Goal: Task Accomplishment & Management: Complete application form

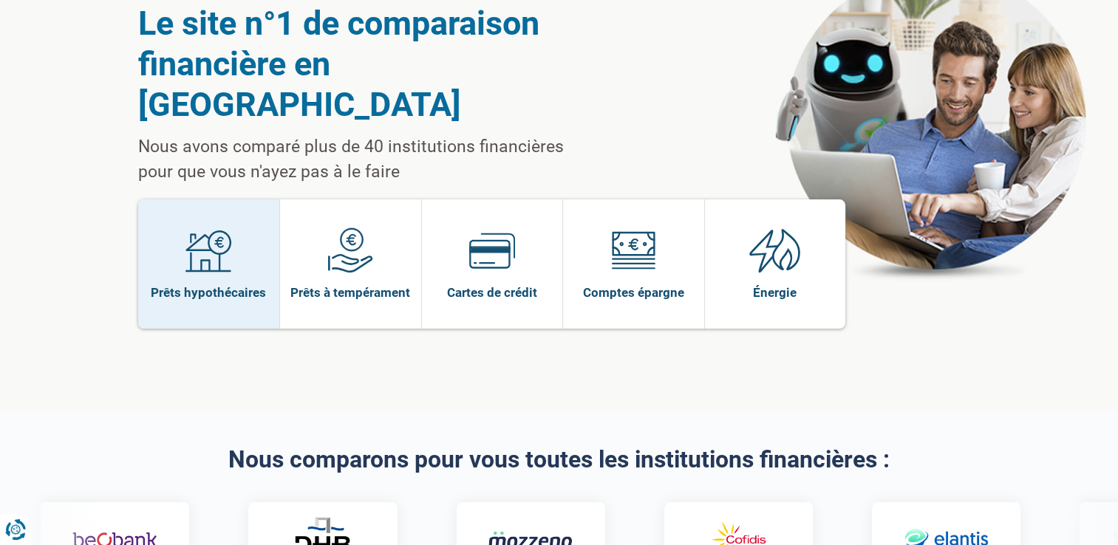
click at [265, 241] on link "Prêts hypothécaires" at bounding box center [209, 264] width 142 height 129
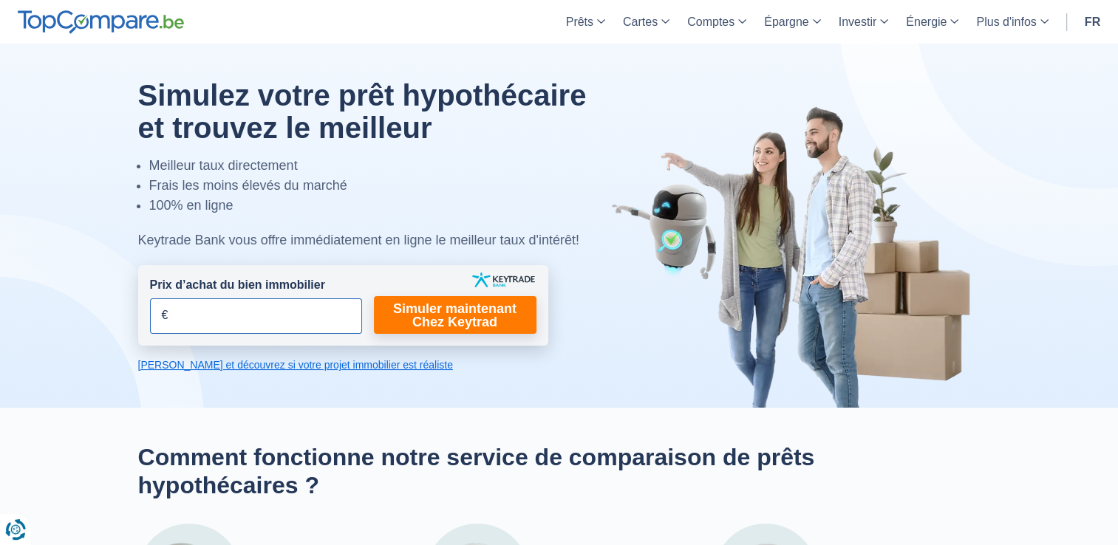
click at [214, 312] on input "Prix d’achat du bien immobilier" at bounding box center [256, 316] width 212 height 35
type input "150.000"
click at [476, 321] on link "Simuler maintenant Chez Keytrad" at bounding box center [455, 315] width 163 height 38
click at [495, 312] on link "Simuler maintenant Chez Keytrad" at bounding box center [455, 315] width 163 height 38
click at [338, 371] on link "Calculez et découvrez si votre projet immobilier est réaliste" at bounding box center [343, 365] width 410 height 15
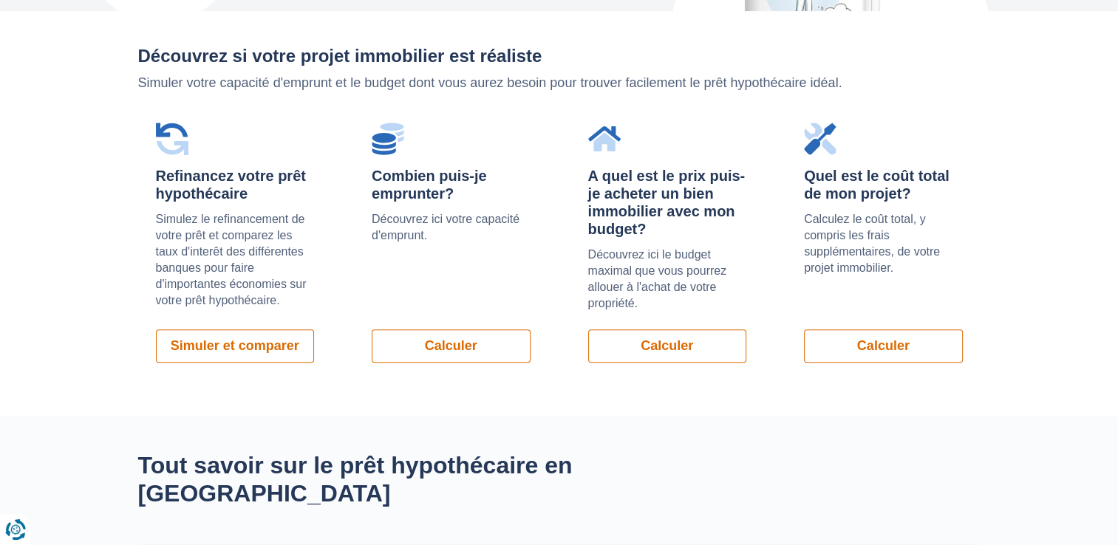
scroll to position [1047, 0]
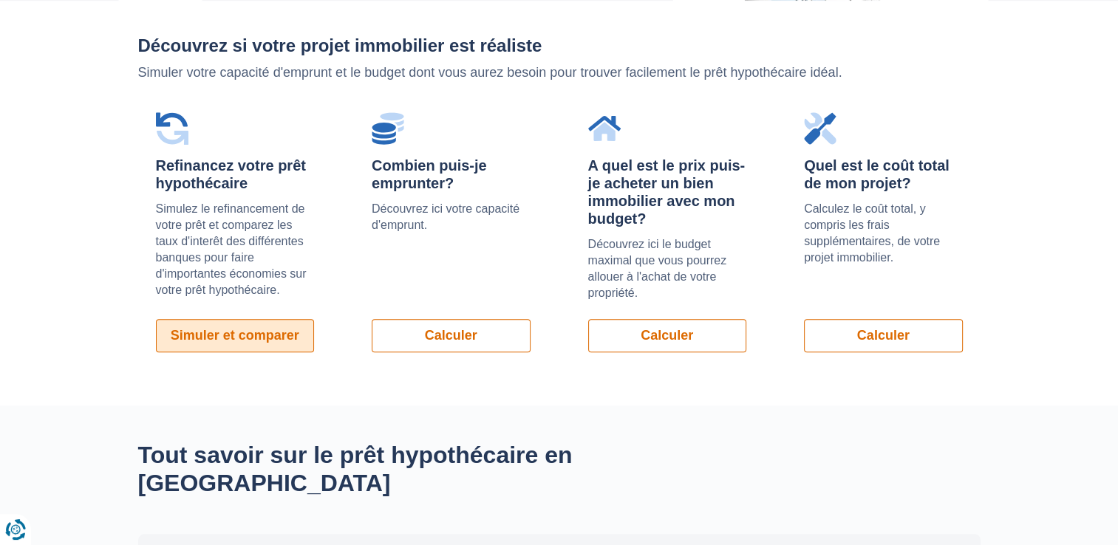
click at [269, 333] on link "Simuler et comparer" at bounding box center [235, 335] width 159 height 33
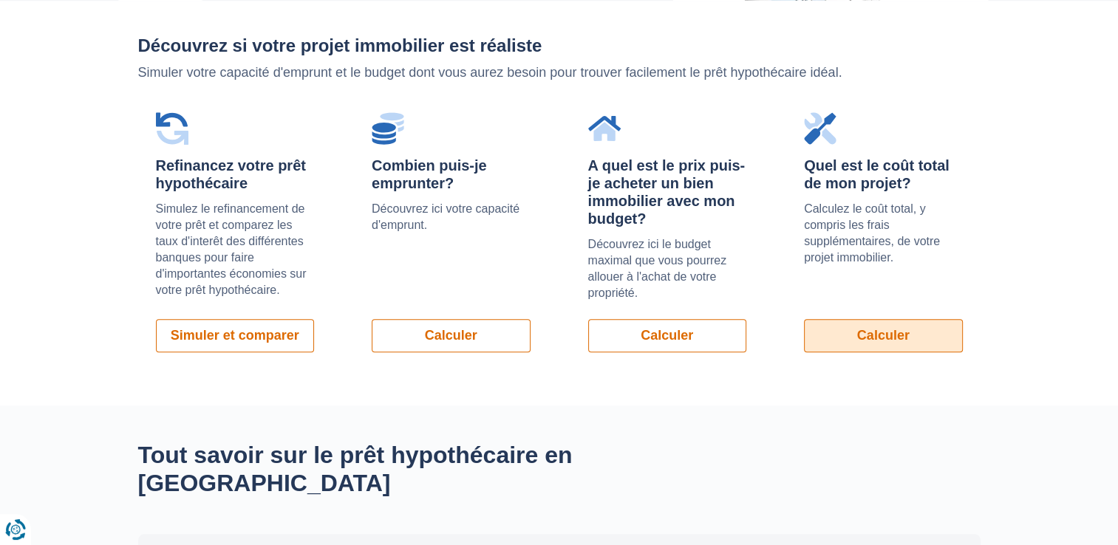
click at [862, 344] on link "Calculer" at bounding box center [883, 335] width 159 height 33
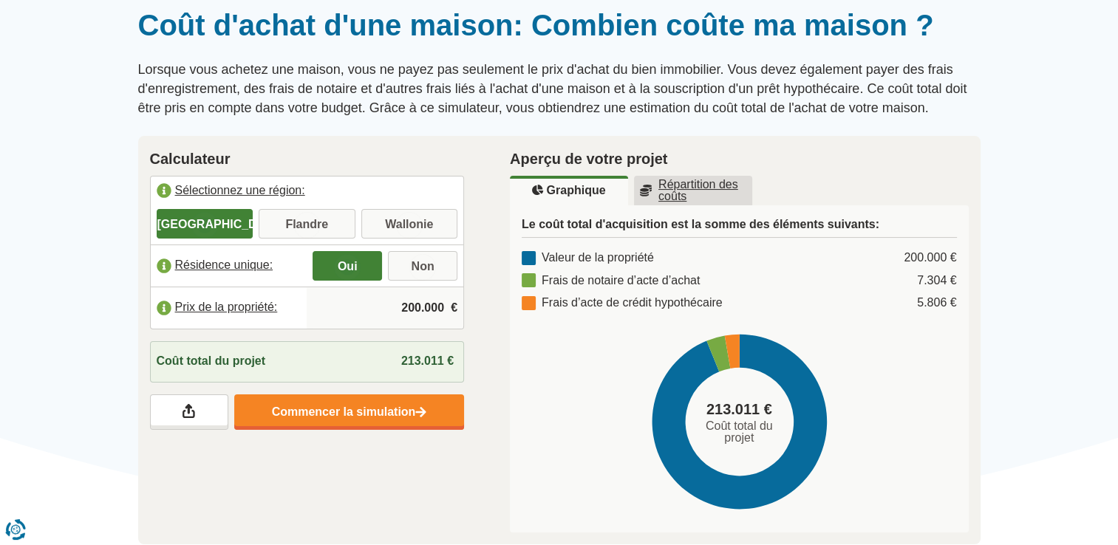
scroll to position [143, 0]
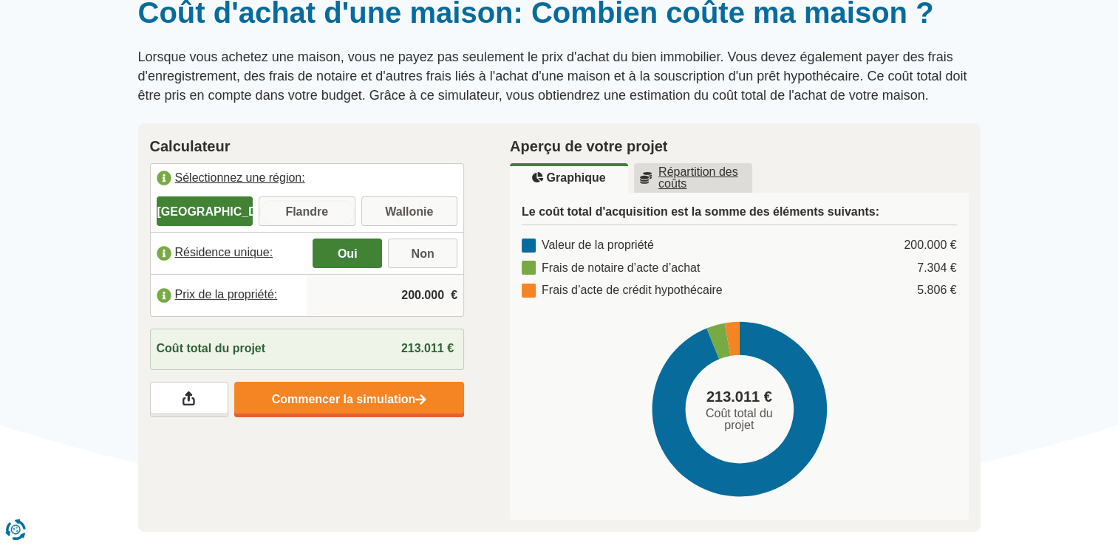
drag, startPoint x: 293, startPoint y: 217, endPoint x: 313, endPoint y: 213, distance: 20.4
click at [313, 213] on input "Flandre" at bounding box center [307, 213] width 97 height 27
radio input "true"
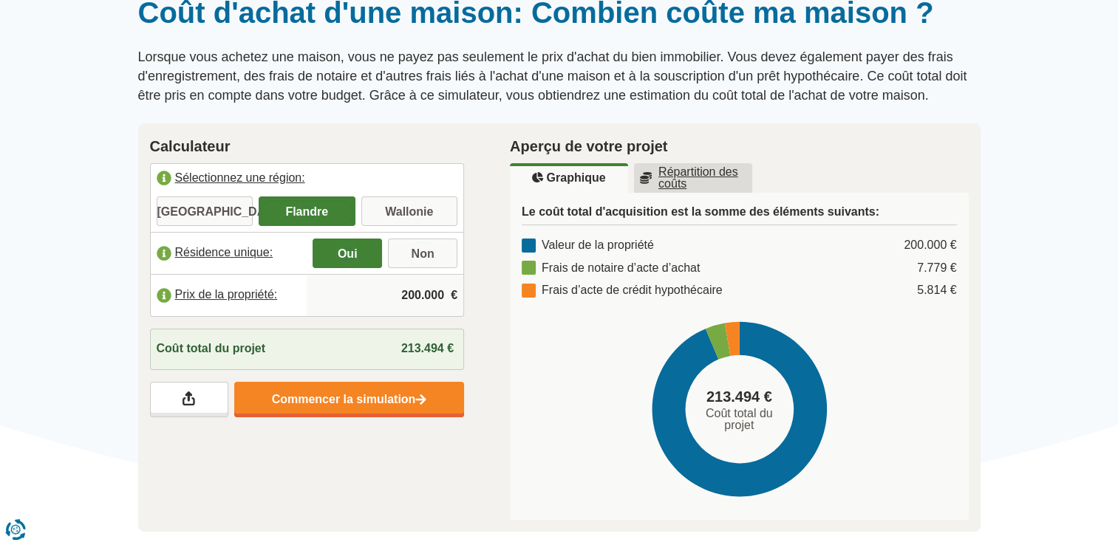
click at [313, 213] on input "Flandre" at bounding box center [307, 213] width 97 height 27
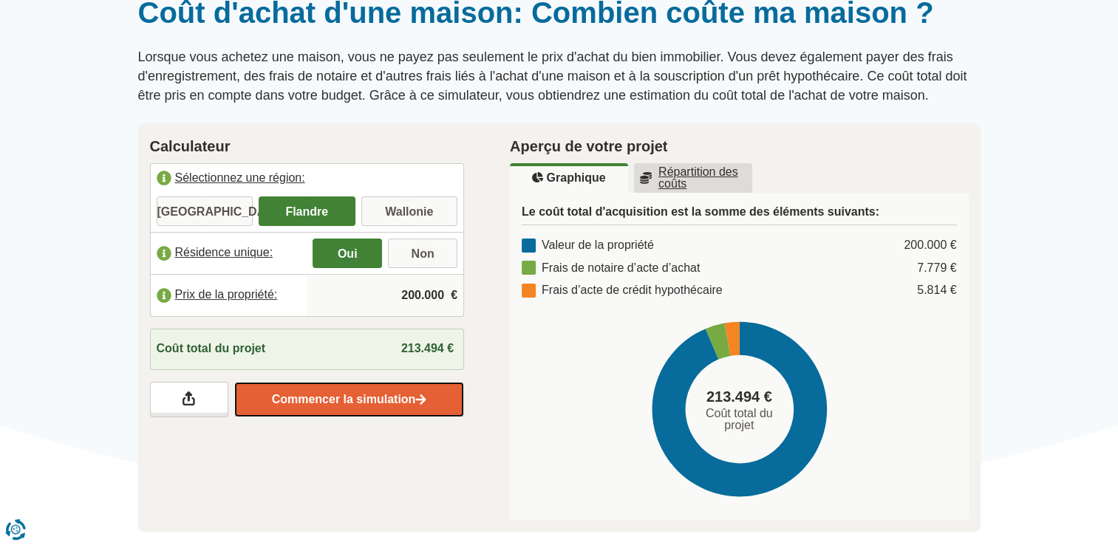
click at [287, 396] on link "Commencer la simulation" at bounding box center [349, 399] width 230 height 35
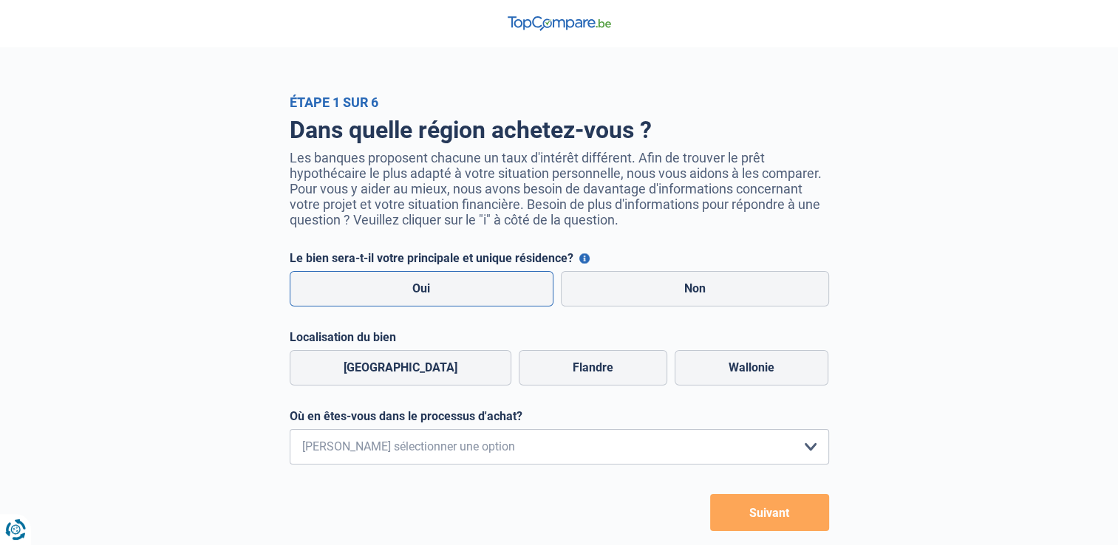
click at [440, 295] on label "Oui" at bounding box center [422, 288] width 265 height 35
click at [440, 295] on input "Oui" at bounding box center [422, 288] width 265 height 35
radio input "true"
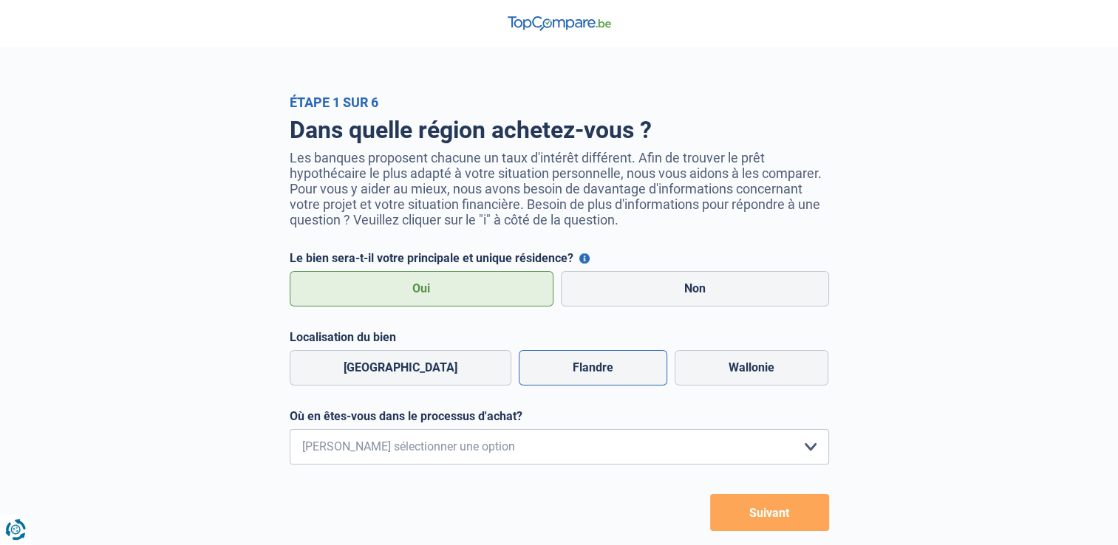
click at [545, 364] on label "Flandre" at bounding box center [593, 367] width 149 height 35
click at [545, 364] on input "Flandre" at bounding box center [593, 367] width 149 height 35
radio input "true"
click at [533, 445] on select "Je me renseigne juste car je n'ai pas de projet d'achat concret actuellement Je…" at bounding box center [560, 446] width 540 height 35
select select "1b"
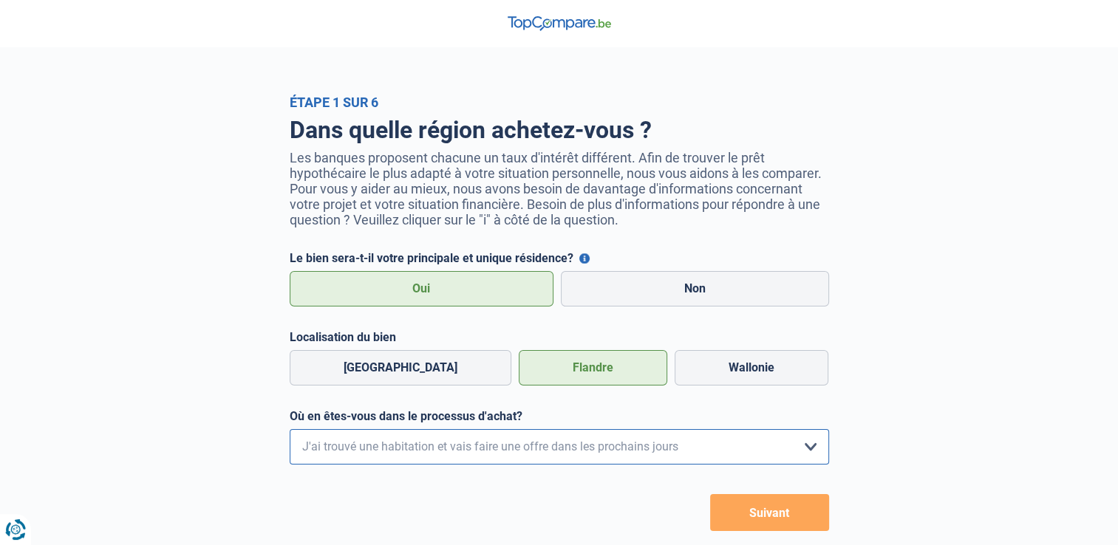
click at [290, 432] on select "Je me renseigne juste car je n'ai pas de projet d'achat concret actuellement Je…" at bounding box center [560, 446] width 540 height 35
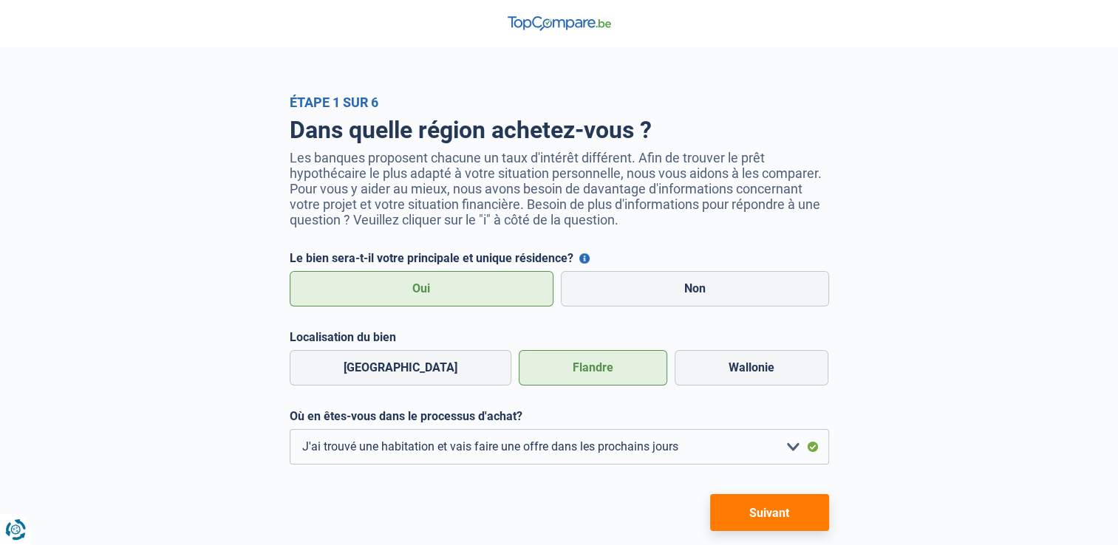
click at [783, 506] on button "Suivant" at bounding box center [769, 512] width 119 height 37
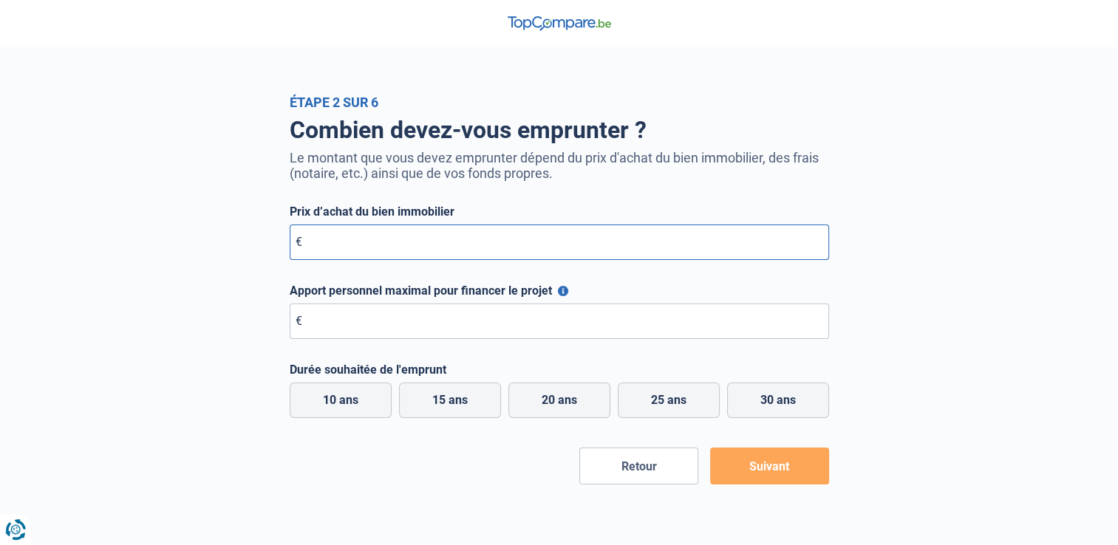
click at [501, 241] on input "Prix d’achat du bien immobilier" at bounding box center [560, 242] width 540 height 35
type input "138.000"
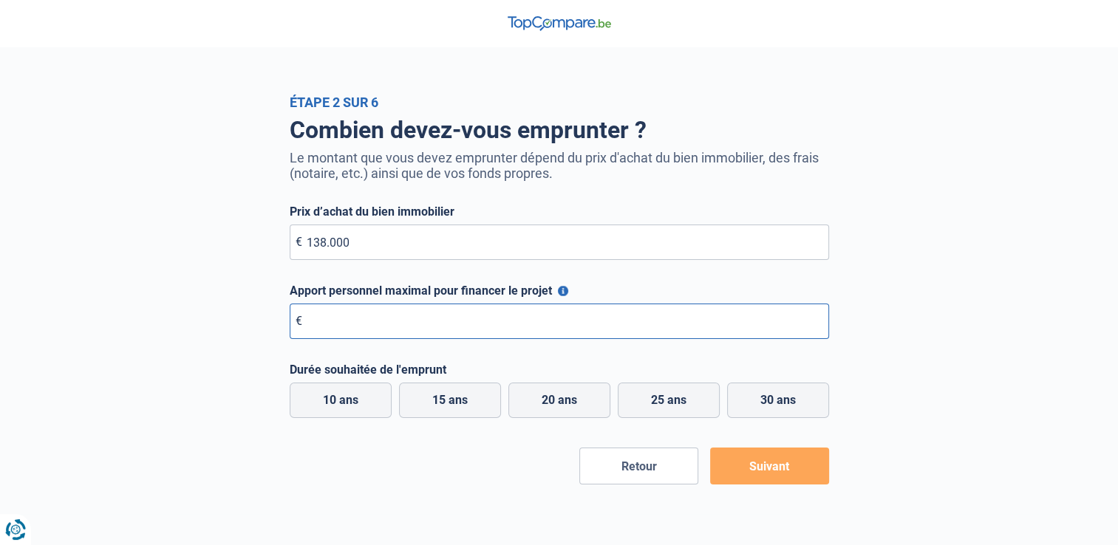
click at [463, 323] on input "Apport personnel maximal pour financer le projet" at bounding box center [560, 321] width 540 height 35
type input "10.000"
click at [669, 400] on label "25 ans" at bounding box center [669, 400] width 102 height 35
click at [669, 400] on input "25 ans" at bounding box center [669, 400] width 102 height 35
radio input "true"
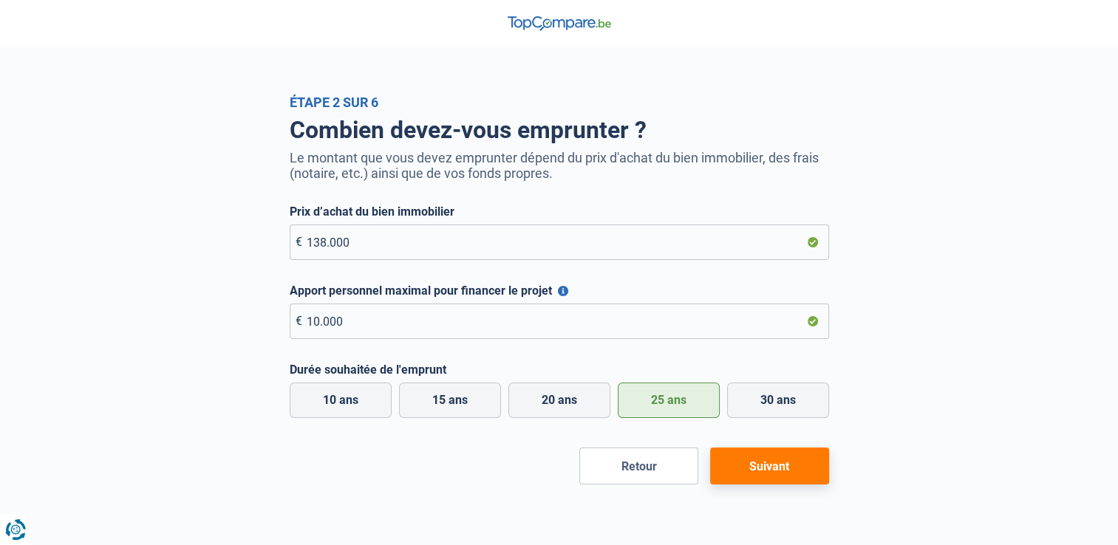
click at [775, 467] on button "Suivant" at bounding box center [769, 466] width 119 height 37
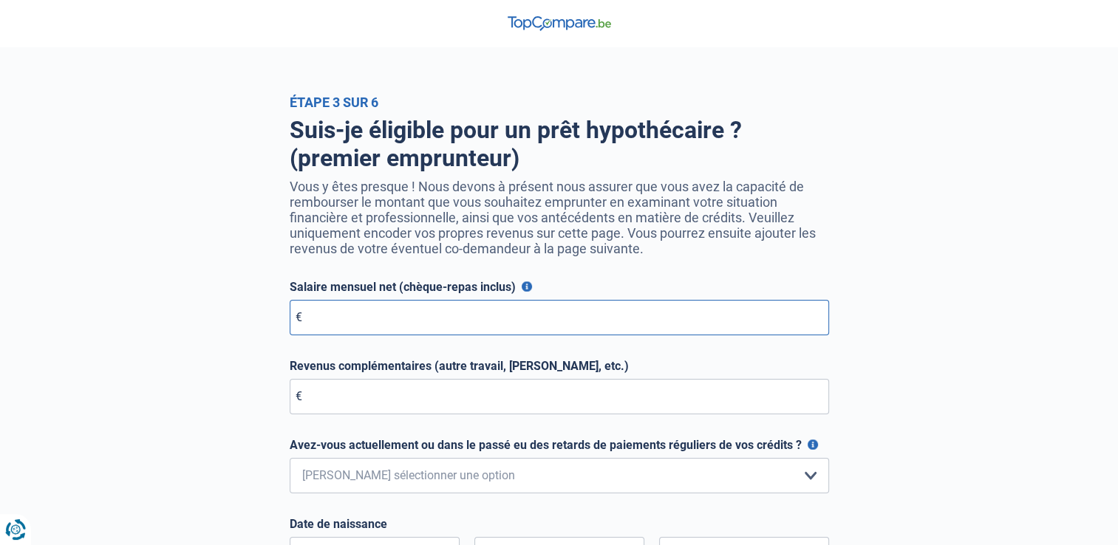
click at [662, 316] on input "Salaire mensuel net (chèque-repas inclus)" at bounding box center [560, 317] width 540 height 35
click at [623, 315] on input "2" at bounding box center [560, 317] width 540 height 35
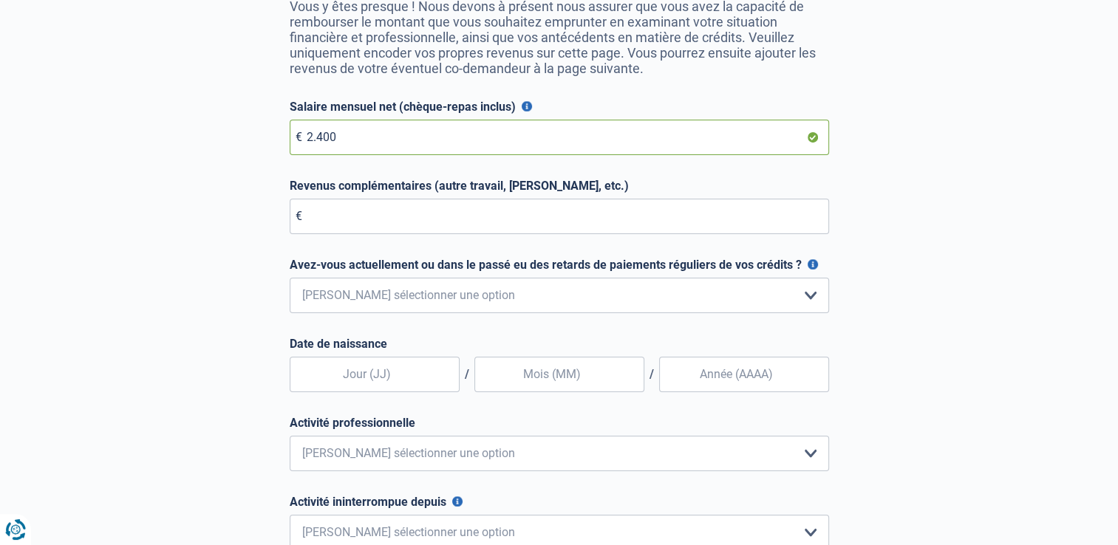
scroll to position [183, 0]
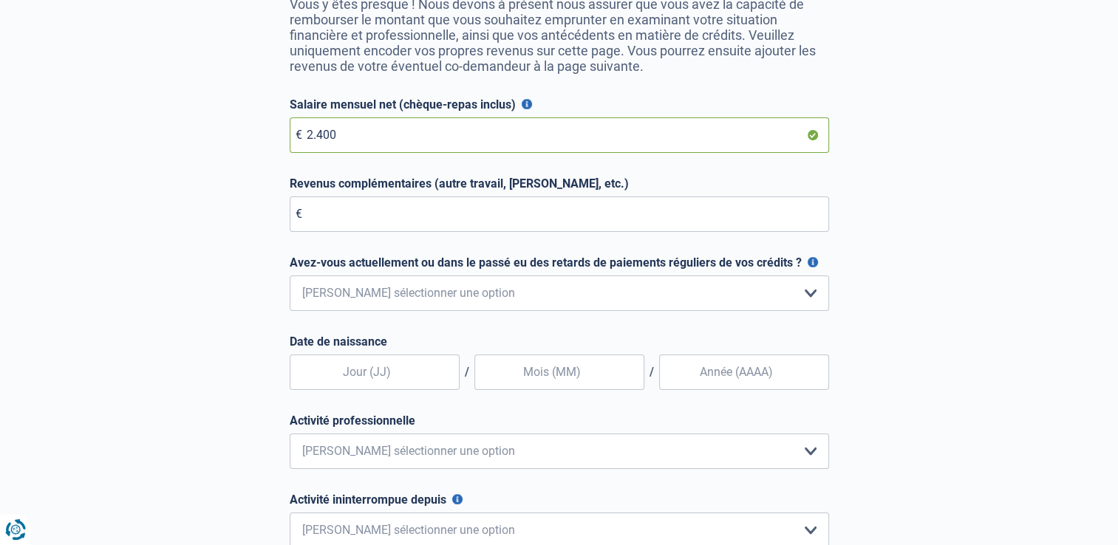
type input "2.400"
click at [675, 300] on select "Non, jamais Oui mais j'ai tout remboursé il y a moins d'un an Oui mais cela fai…" at bounding box center [560, 293] width 540 height 35
select select "0"
click at [290, 278] on select "Non, jamais Oui mais j'ai tout remboursé il y a moins d'un an Oui mais cela fai…" at bounding box center [560, 293] width 540 height 35
click at [400, 386] on input "text" at bounding box center [375, 372] width 170 height 35
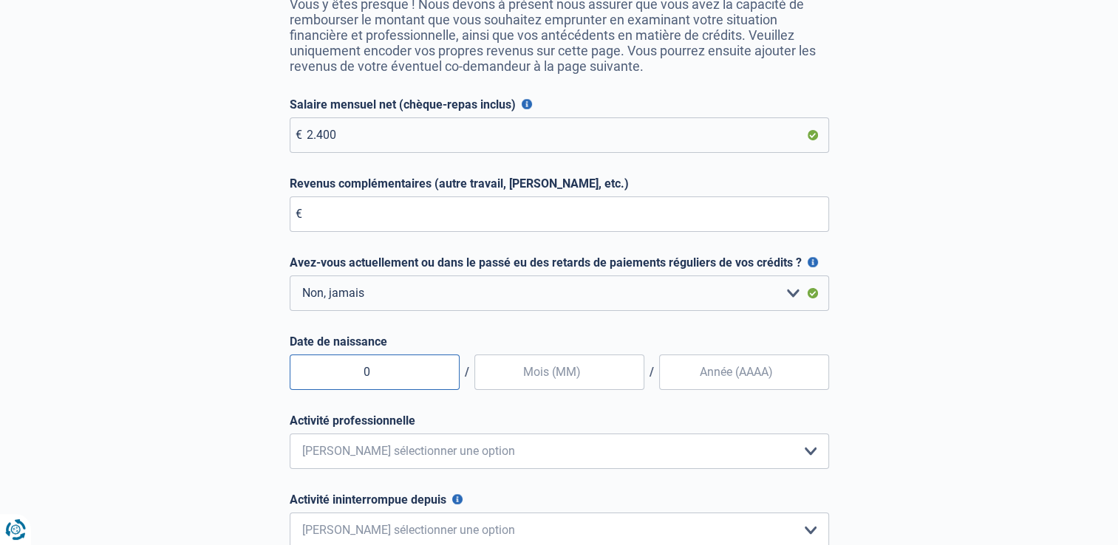
type input "01"
type input "11"
type input "1996"
click at [638, 469] on select "Employé privé Ouvrier Fonctionnaire Indépendant Dirigeant d'entreprise Pensionn…" at bounding box center [560, 451] width 540 height 35
select select "official"
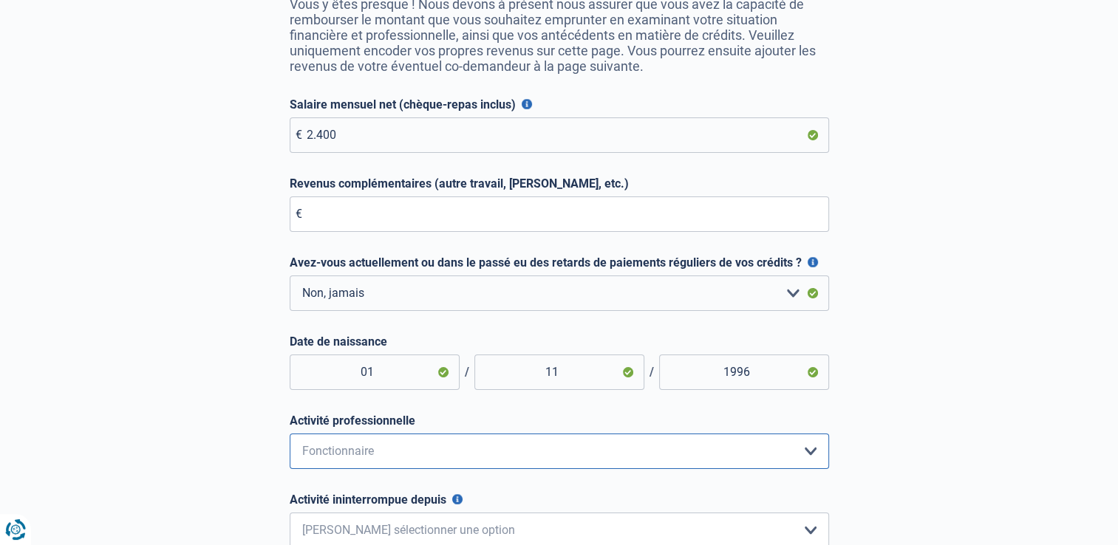
click at [290, 437] on select "Employé privé Ouvrier Fonctionnaire Indépendant Dirigeant d'entreprise Pensionn…" at bounding box center [560, 451] width 540 height 35
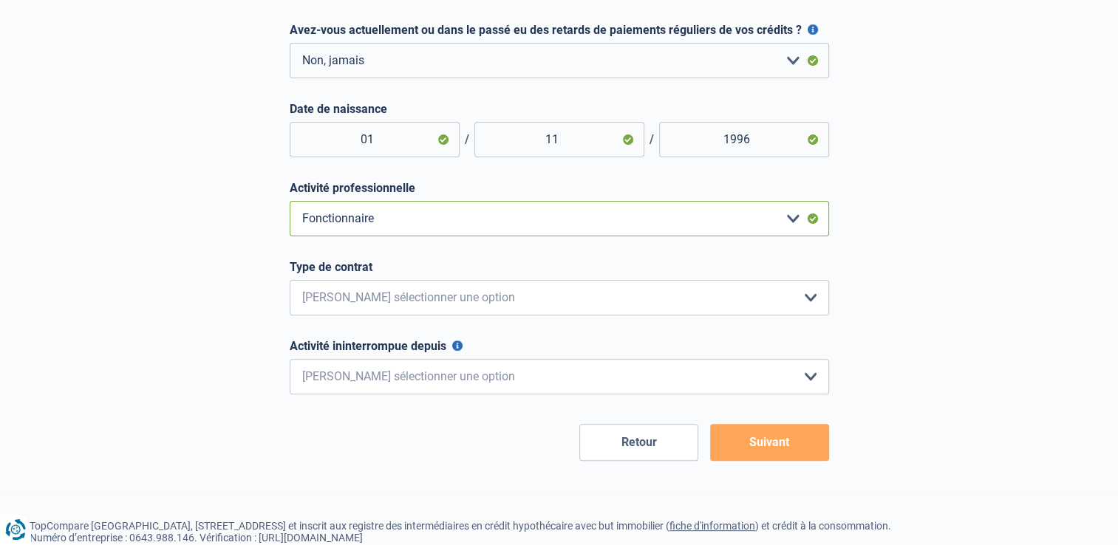
scroll to position [443, 0]
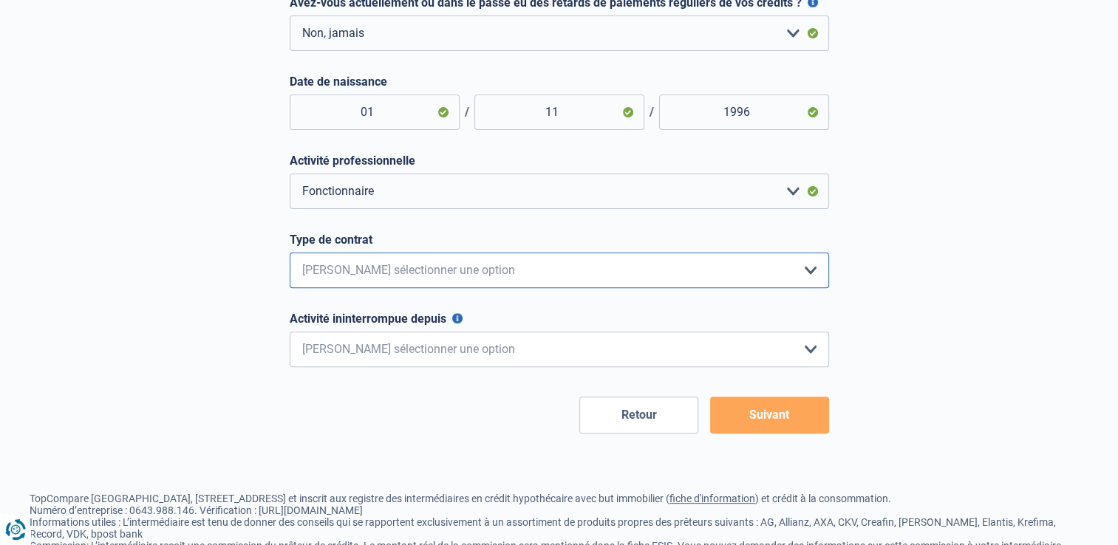
click at [540, 276] on select "Intérimaire Contrat à Durée Indéterminée Contrat à Durée Déterminée Veuillez sé…" at bounding box center [560, 270] width 540 height 35
select select "permanent"
click at [290, 256] on select "Intérimaire Contrat à Durée Indéterminée Contrat à Durée Déterminée Veuillez sé…" at bounding box center [560, 270] width 540 height 35
click at [463, 345] on select "< 6 mois 6 - 12 mois 12 - 24 mois 24 - 36 mois > 36 mois Veuillez sélectionner …" at bounding box center [560, 349] width 540 height 35
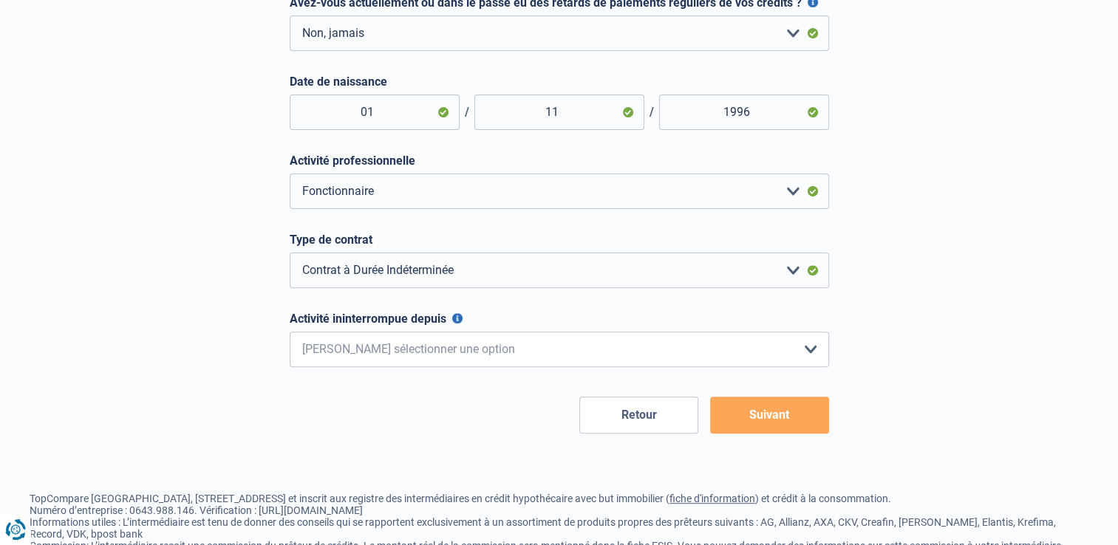
click at [763, 413] on button "Suivant" at bounding box center [769, 415] width 119 height 37
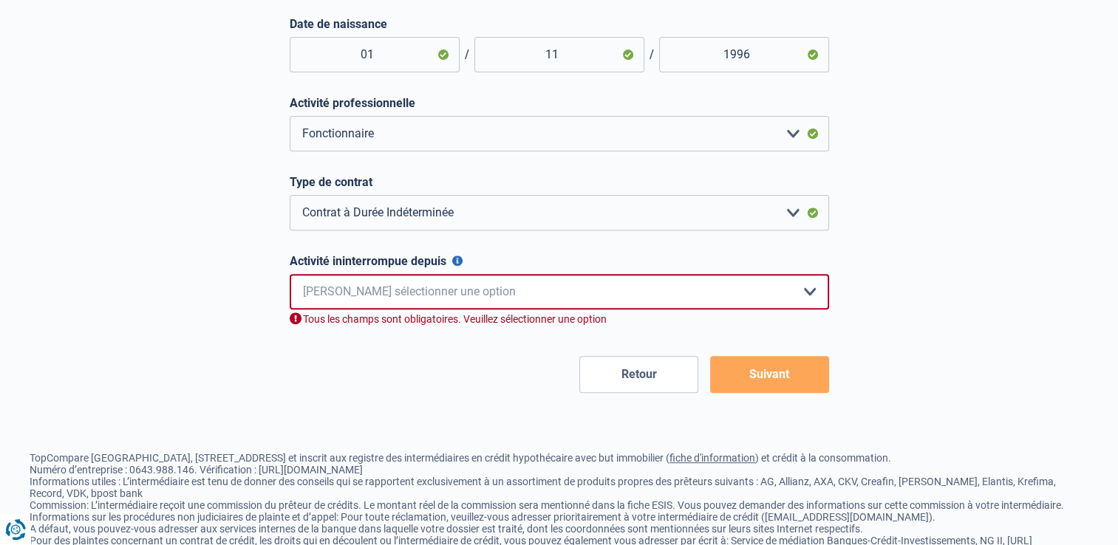
scroll to position [559, 0]
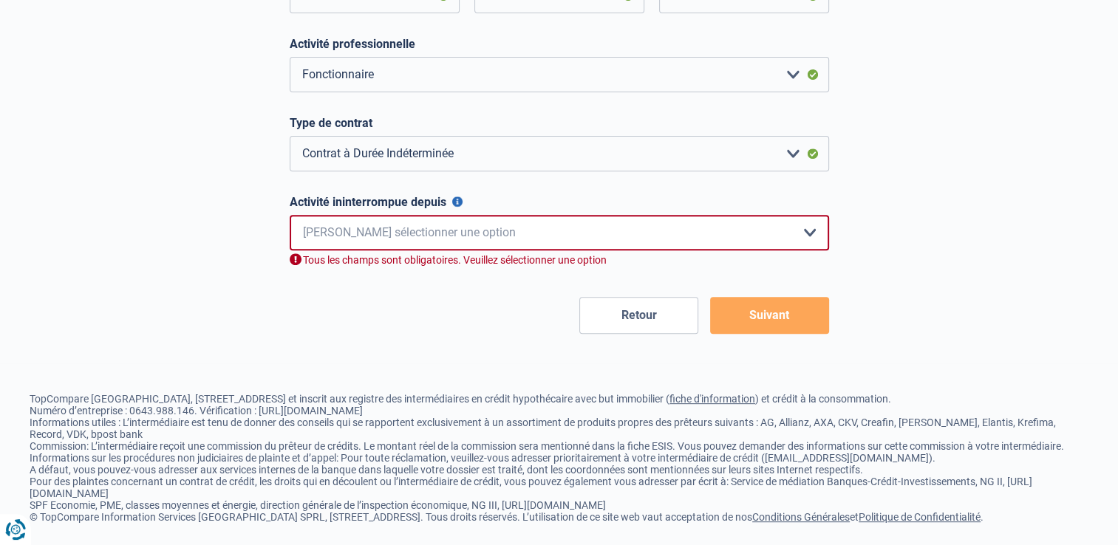
click at [627, 244] on select "< 6 mois 6 - 12 mois 12 - 24 mois 24 - 36 mois > 36 mois Veuillez sélectionner …" at bounding box center [560, 232] width 540 height 35
click at [454, 204] on button "Activité ininterrompue depuis" at bounding box center [457, 202] width 10 height 10
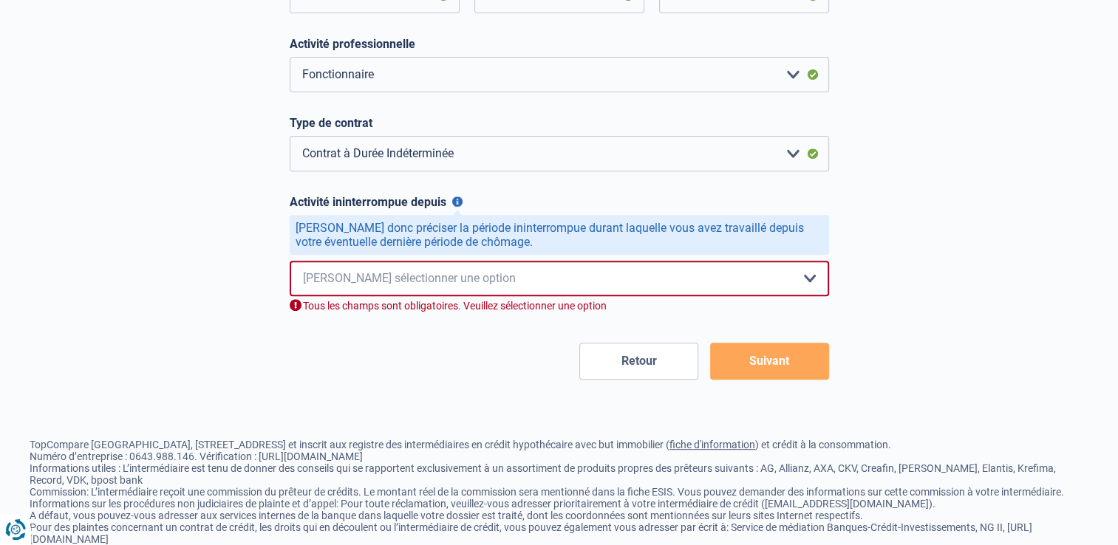
click at [432, 279] on select "< 6 mois 6 - 12 mois 12 - 24 mois 24 - 36 mois > 36 mois Veuillez sélectionner …" at bounding box center [560, 278] width 540 height 35
select select "less12"
click at [290, 264] on select "< 6 mois 6 - 12 mois 12 - 24 mois 24 - 36 mois > 36 mois Veuillez sélectionner …" at bounding box center [560, 278] width 540 height 35
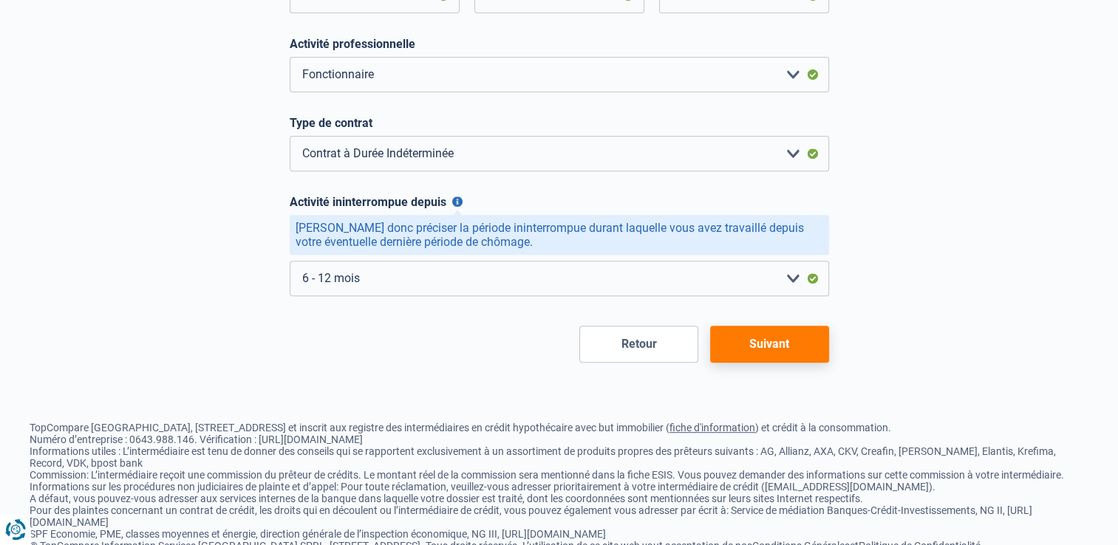
click at [803, 350] on button "Suivant" at bounding box center [769, 344] width 119 height 37
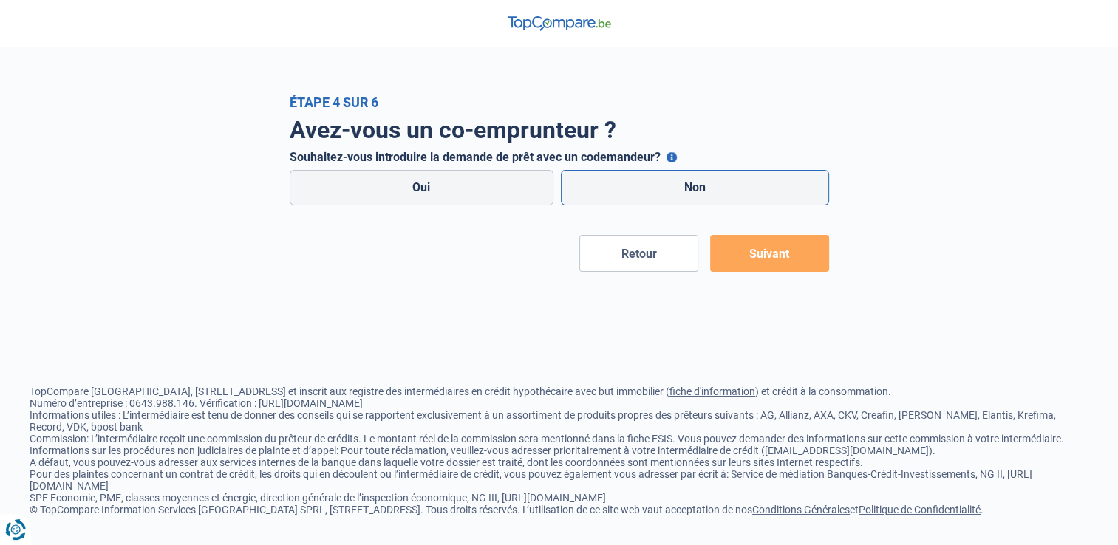
click at [691, 198] on label "Non" at bounding box center [695, 187] width 268 height 35
click at [691, 198] on input "Non" at bounding box center [695, 187] width 268 height 35
radio input "true"
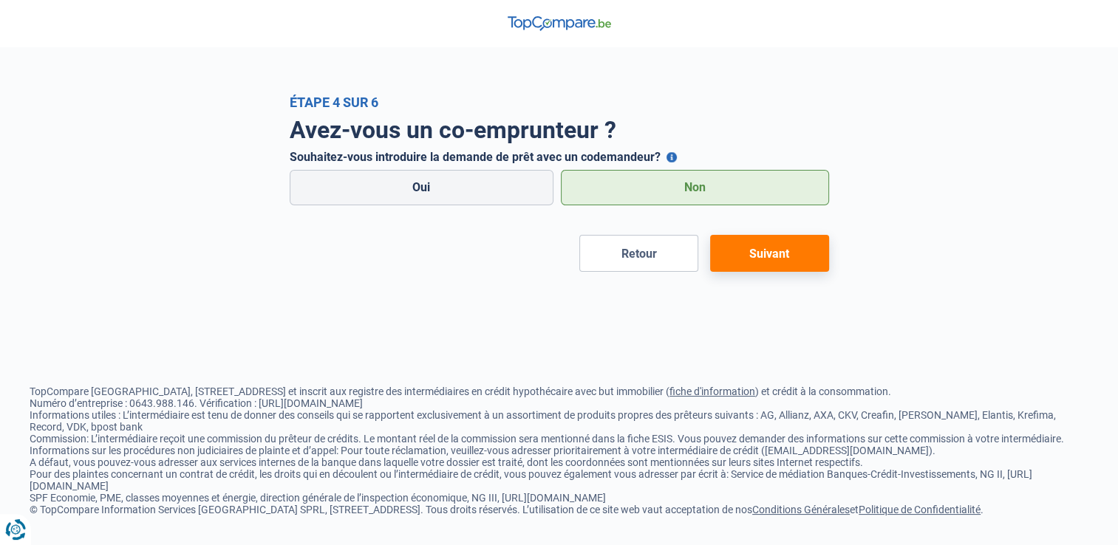
click at [772, 256] on button "Suivant" at bounding box center [769, 253] width 119 height 37
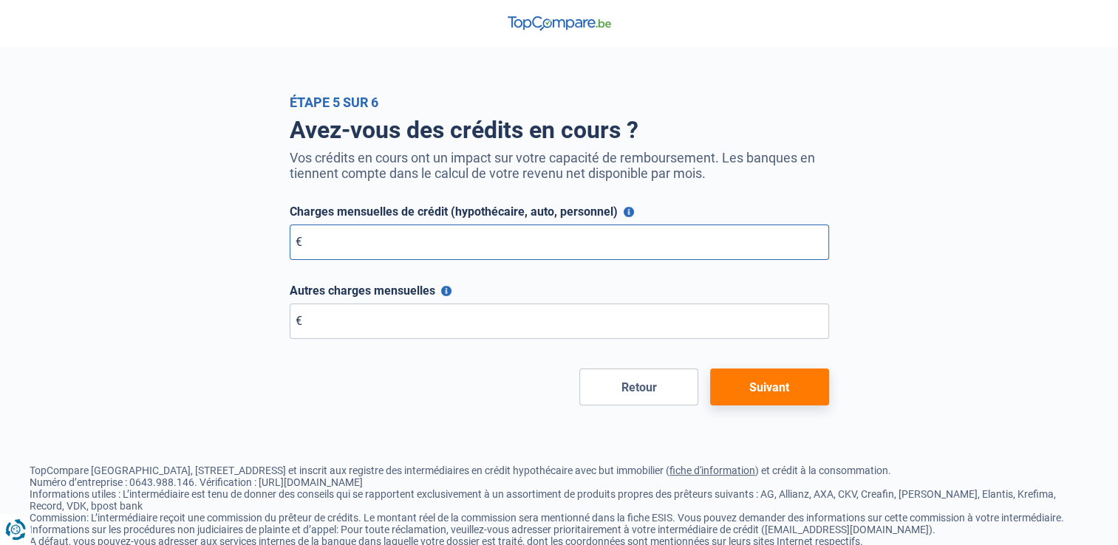
click at [624, 236] on input "Charges mensuelles de crédit (hypothécaire, auto, personnel)" at bounding box center [560, 242] width 540 height 35
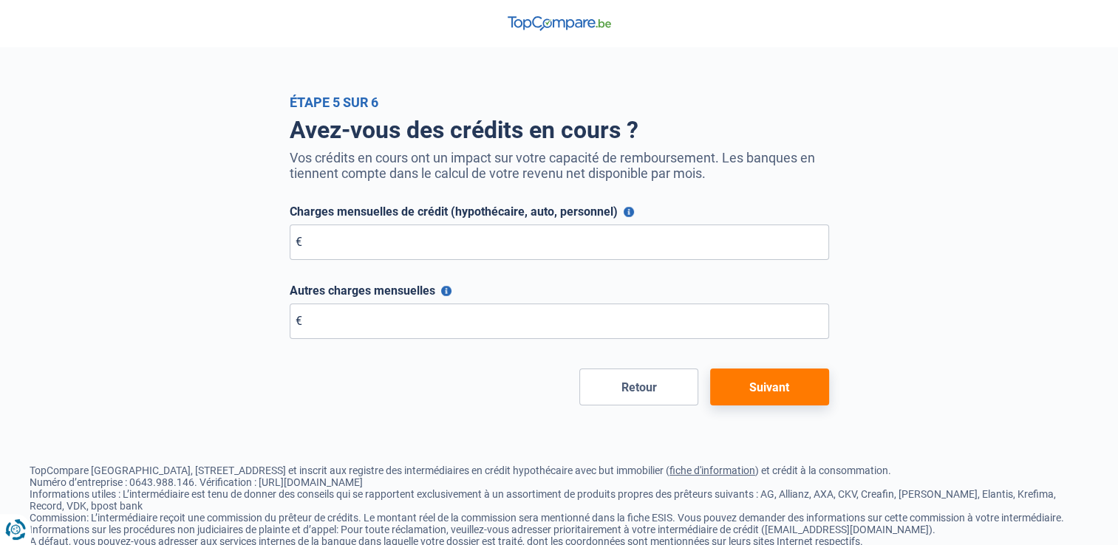
click at [772, 381] on button "Suivant" at bounding box center [769, 387] width 119 height 37
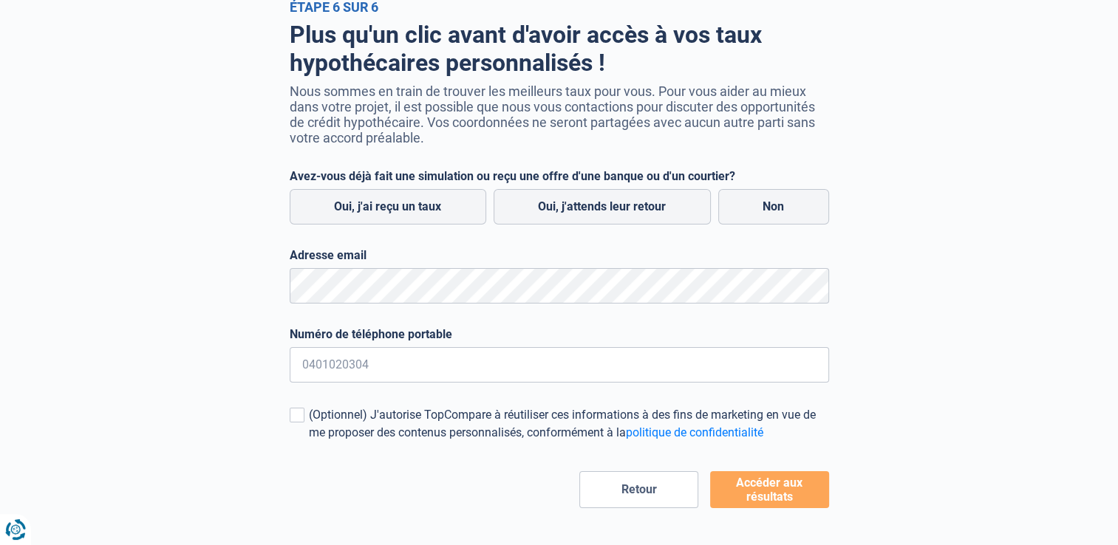
scroll to position [112, 0]
